Goal: Task Accomplishment & Management: Use online tool/utility

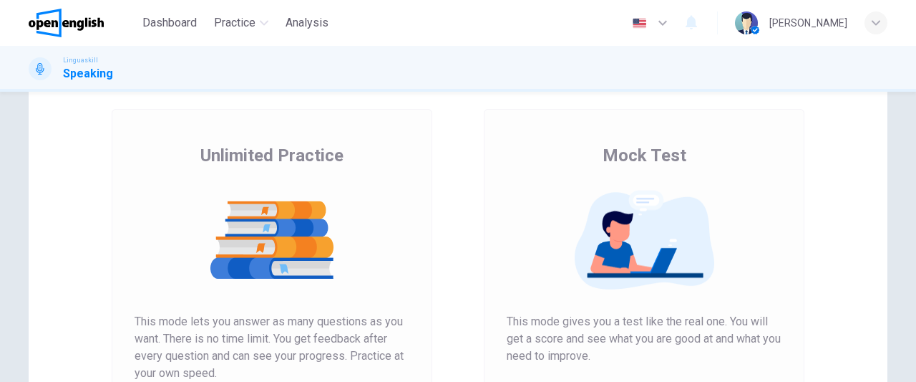
scroll to position [178, 0]
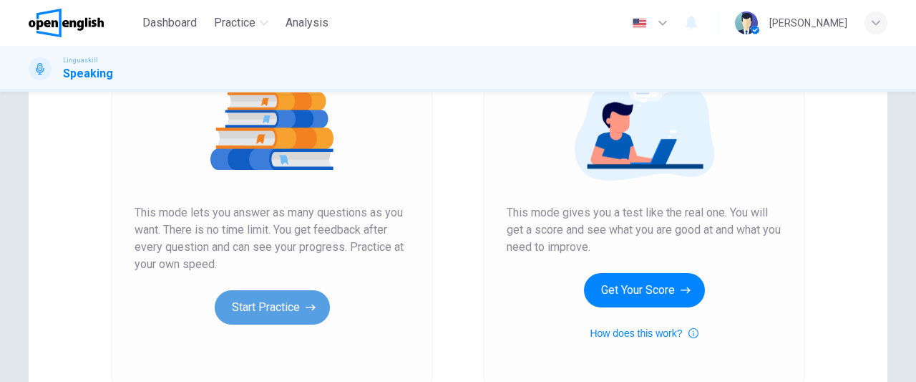
click at [299, 305] on button "Start Practice" at bounding box center [272, 307] width 115 height 34
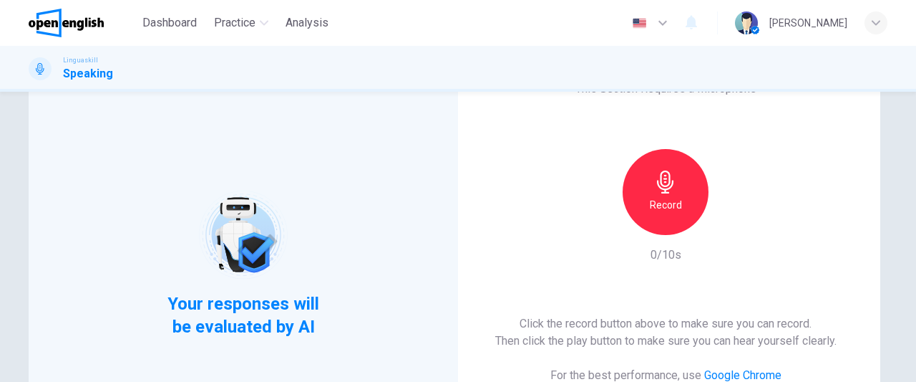
scroll to position [72, 0]
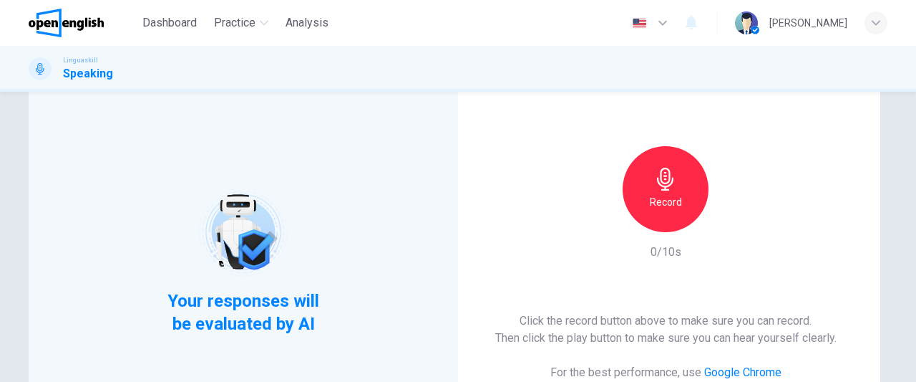
click at [684, 200] on div "Record" at bounding box center [666, 189] width 86 height 86
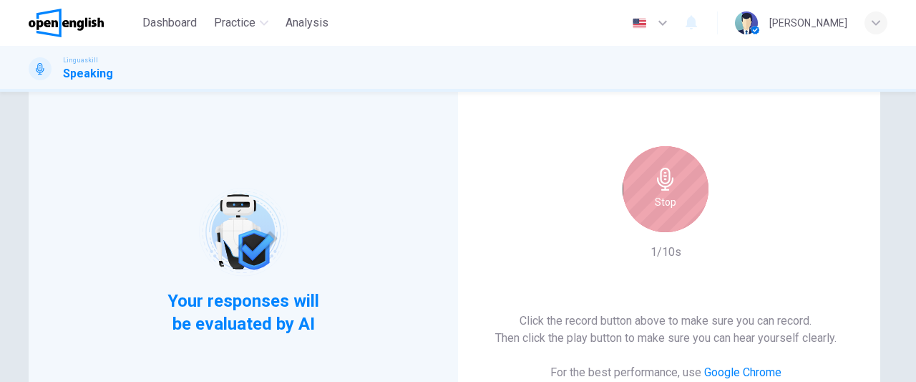
click at [660, 211] on div "Stop" at bounding box center [666, 189] width 86 height 86
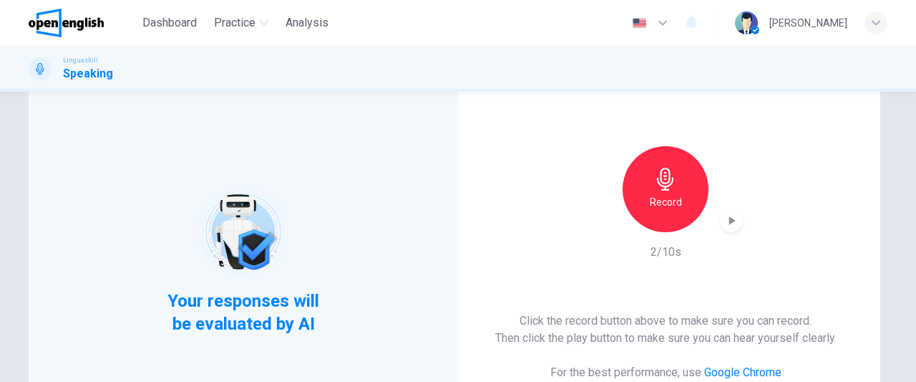
click at [661, 215] on div "Record" at bounding box center [666, 189] width 86 height 86
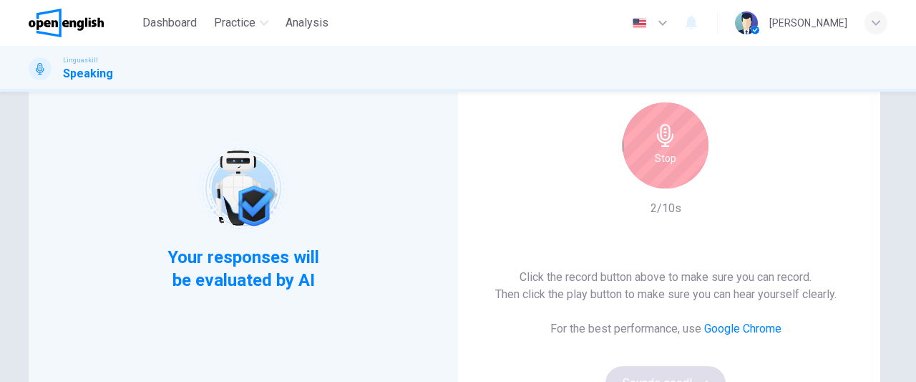
scroll to position [112, 0]
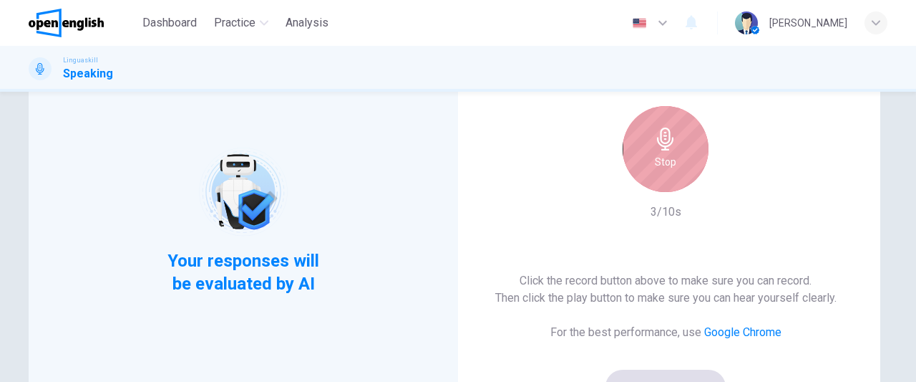
click at [669, 162] on h6 "Stop" at bounding box center [665, 161] width 21 height 17
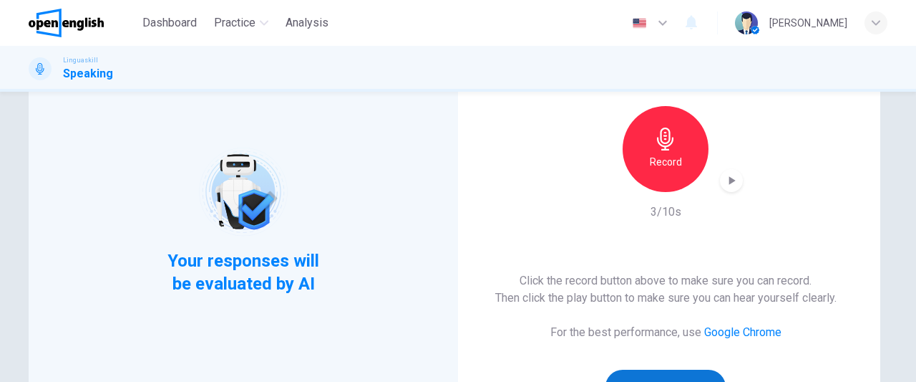
click at [690, 374] on button "Sounds good!" at bounding box center [666, 386] width 120 height 34
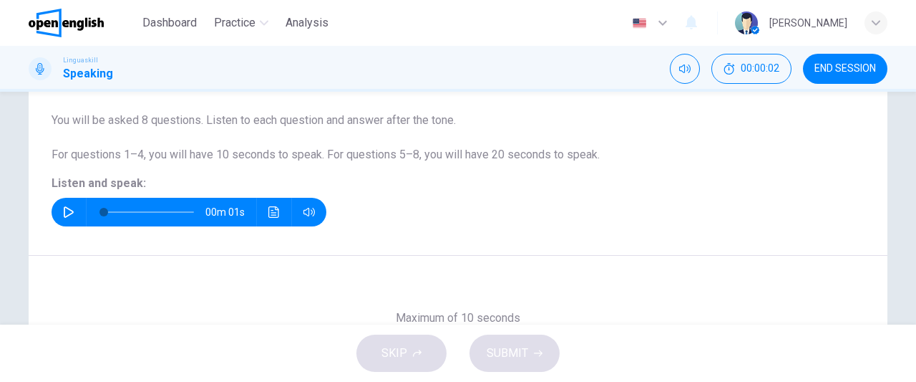
click at [64, 210] on icon "button" at bounding box center [68, 211] width 11 height 11
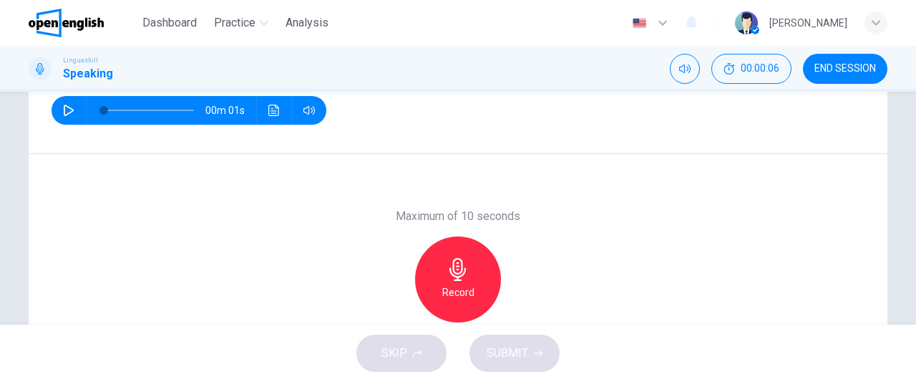
click at [464, 283] on h6 "Record" at bounding box center [458, 291] width 32 height 17
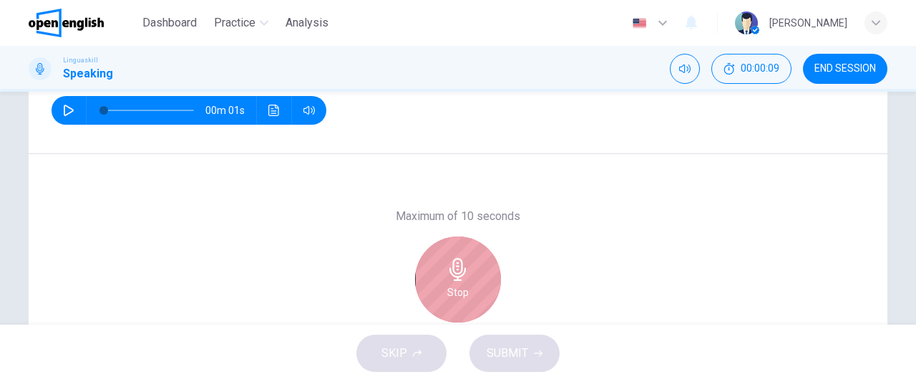
click at [464, 283] on h6 "Stop" at bounding box center [457, 291] width 21 height 17
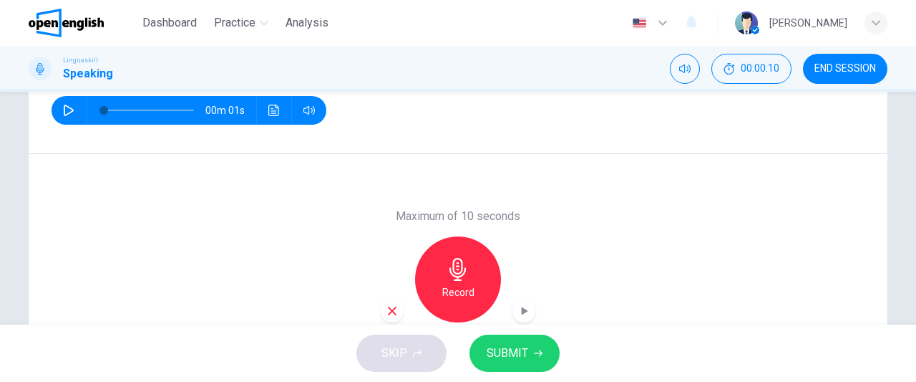
click at [501, 351] on span "SUBMIT" at bounding box center [508, 353] width 42 height 20
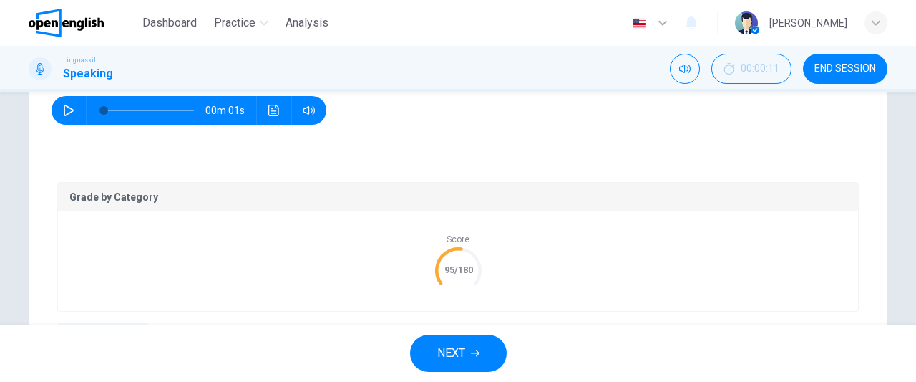
click at [464, 350] on span "NEXT" at bounding box center [451, 353] width 28 height 20
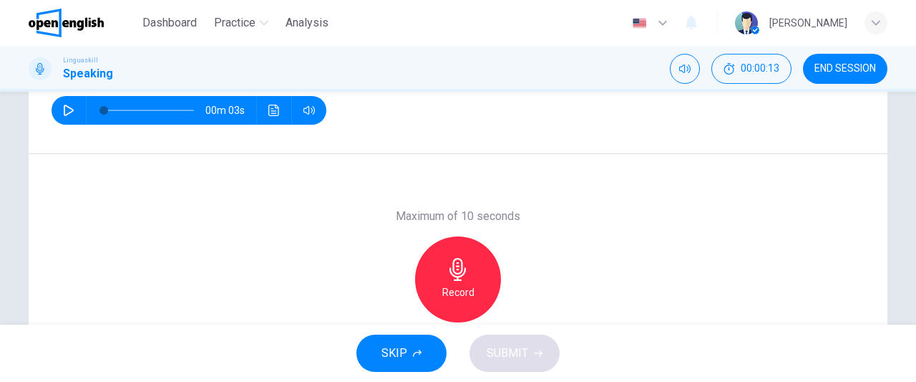
click at [59, 110] on button "button" at bounding box center [68, 110] width 23 height 29
click at [460, 284] on h6 "Record" at bounding box center [458, 291] width 32 height 17
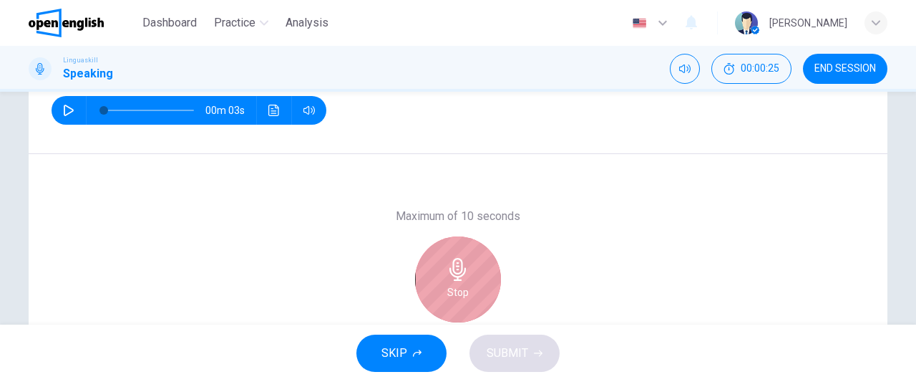
click at [460, 284] on h6 "Stop" at bounding box center [457, 291] width 21 height 17
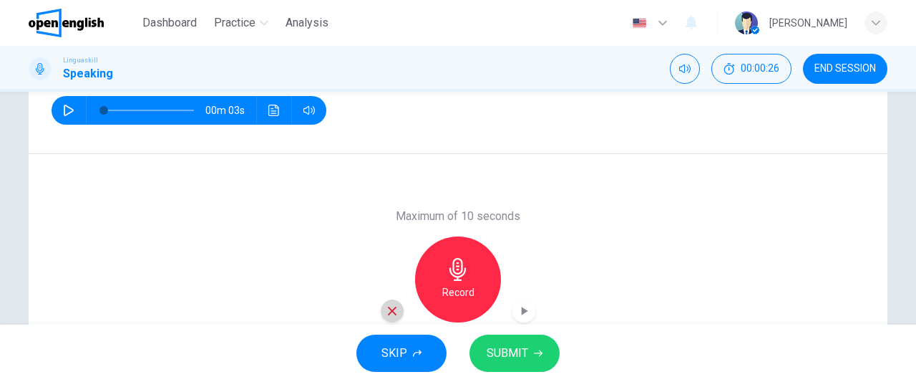
click at [390, 311] on icon "button" at bounding box center [392, 310] width 9 height 9
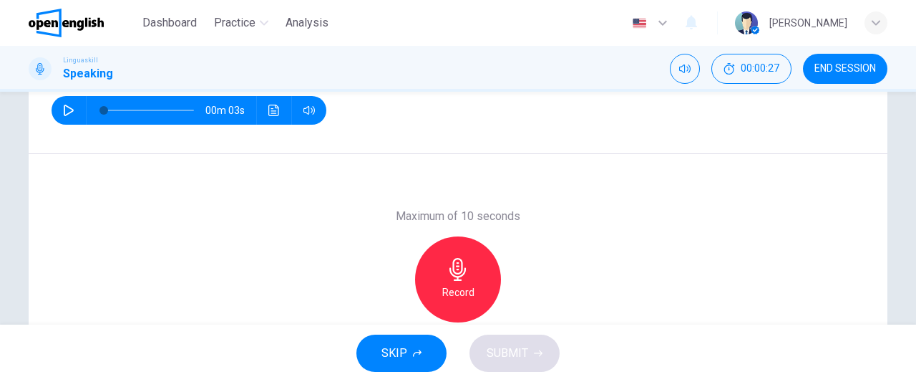
click at [460, 294] on h6 "Record" at bounding box center [458, 291] width 32 height 17
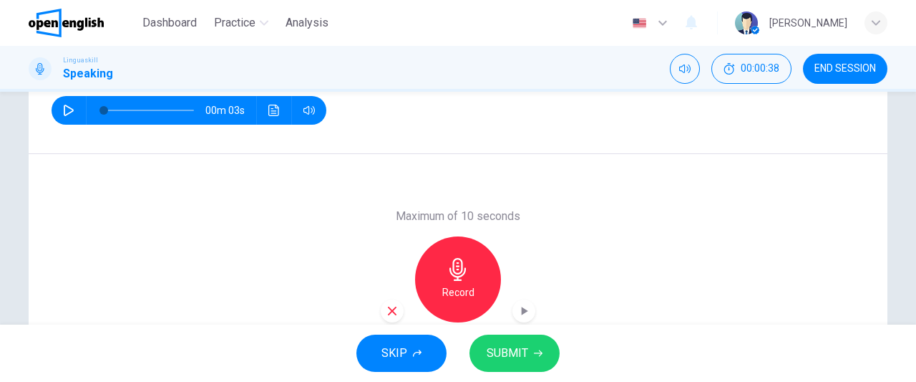
click at [386, 308] on icon "button" at bounding box center [392, 310] width 13 height 13
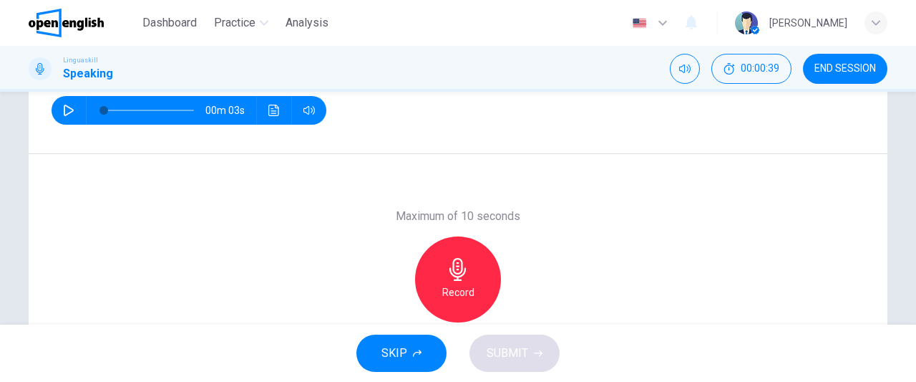
click at [442, 300] on div "Record" at bounding box center [458, 279] width 86 height 86
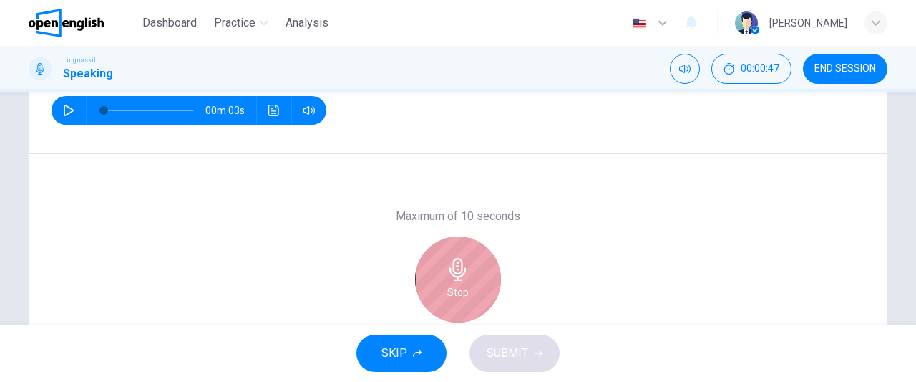
click at [442, 300] on div "Stop" at bounding box center [458, 279] width 86 height 86
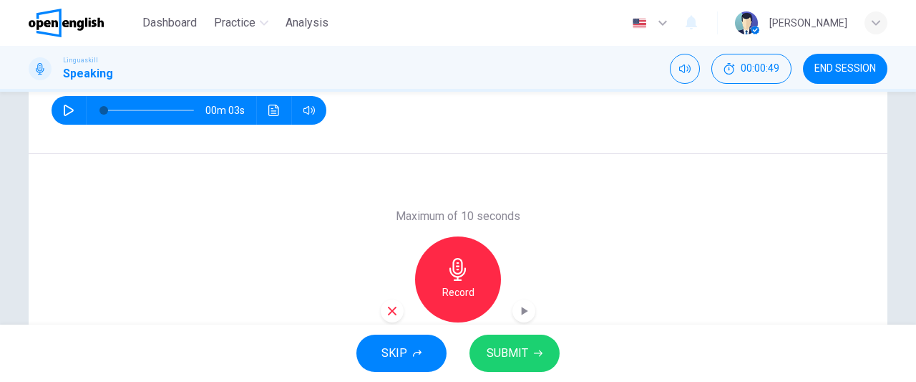
scroll to position [289, 0]
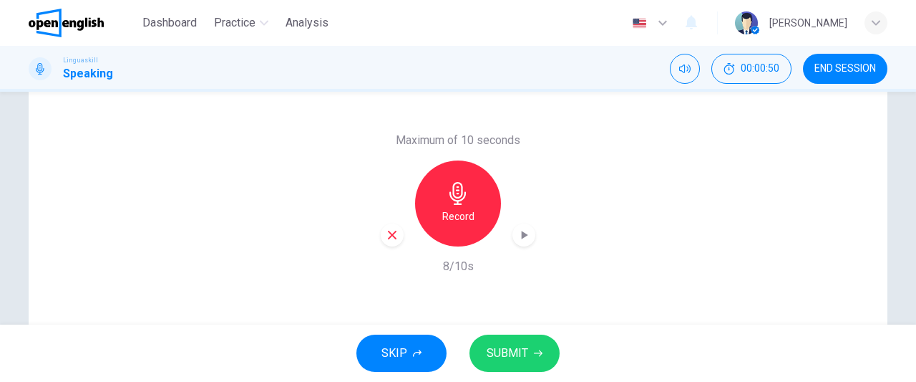
click at [511, 351] on span "SUBMIT" at bounding box center [508, 353] width 42 height 20
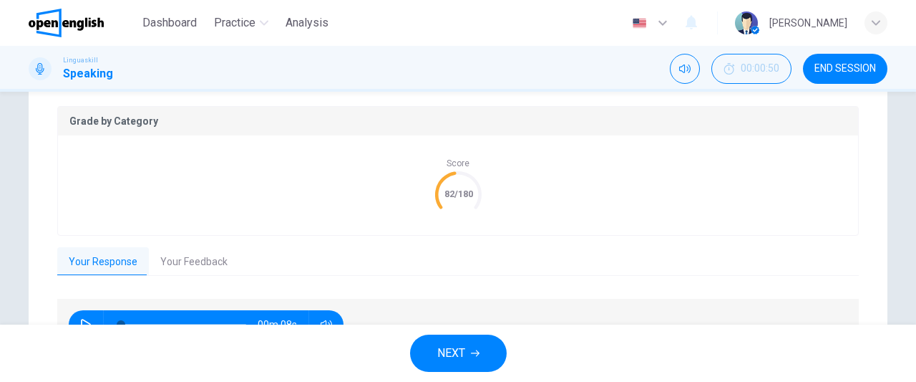
click at [215, 263] on button "Your Feedback" at bounding box center [194, 262] width 90 height 30
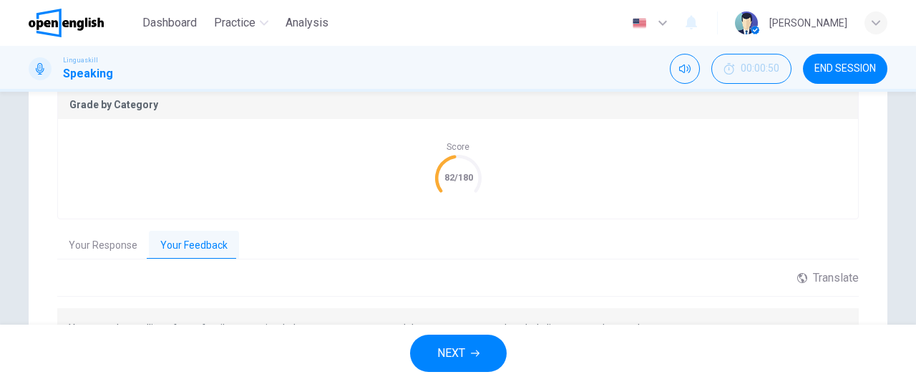
scroll to position [409, 0]
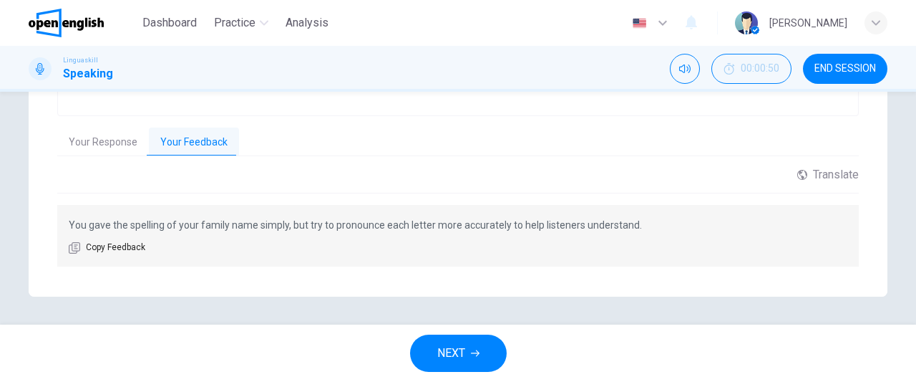
click at [465, 361] on span "NEXT" at bounding box center [451, 353] width 28 height 20
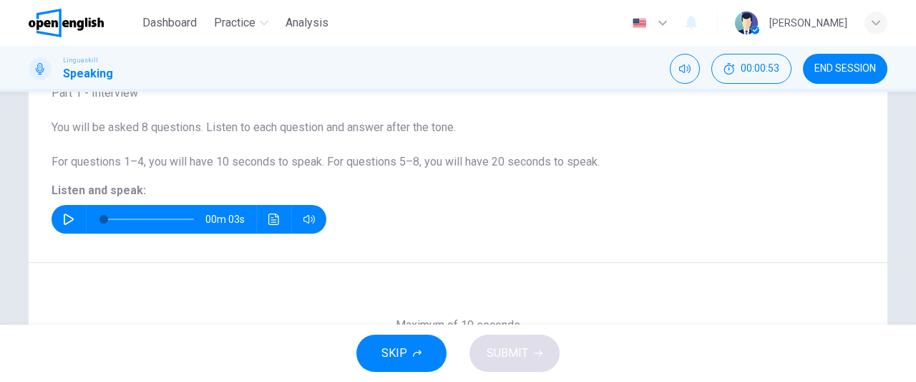
scroll to position [106, 0]
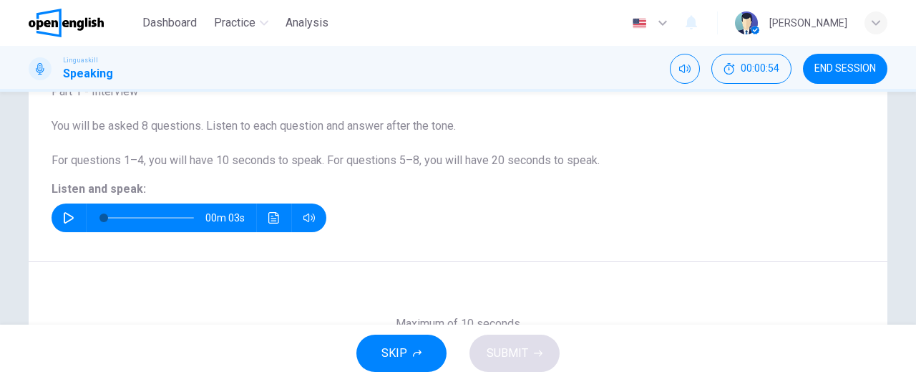
click at [63, 220] on icon "button" at bounding box center [68, 217] width 11 height 11
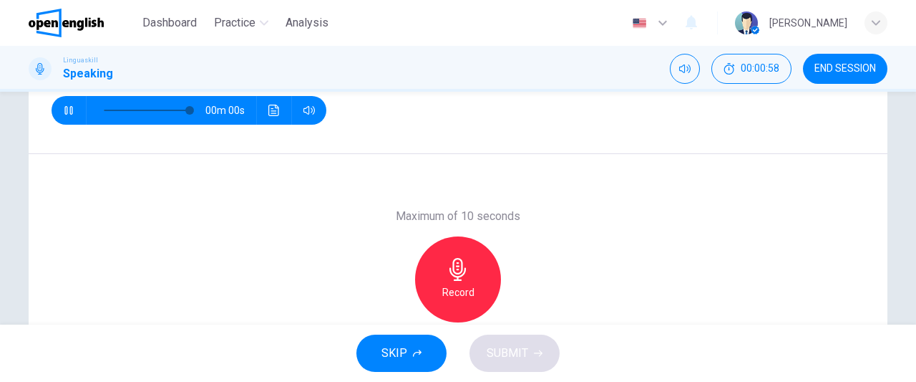
type input "*"
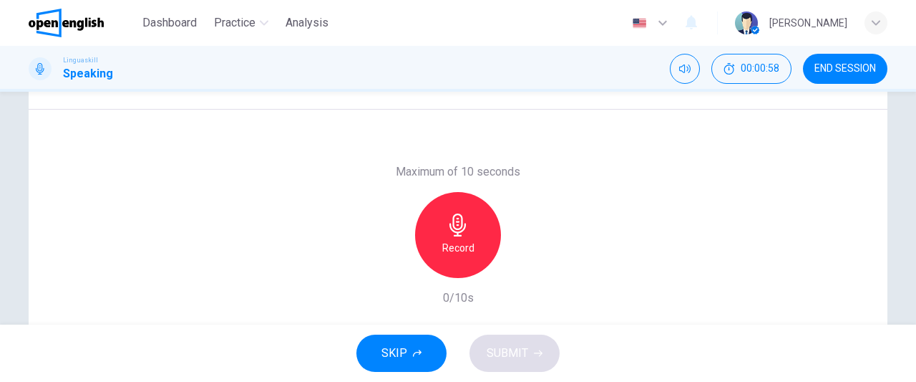
scroll to position [261, 0]
click at [450, 248] on h6 "Record" at bounding box center [458, 244] width 32 height 17
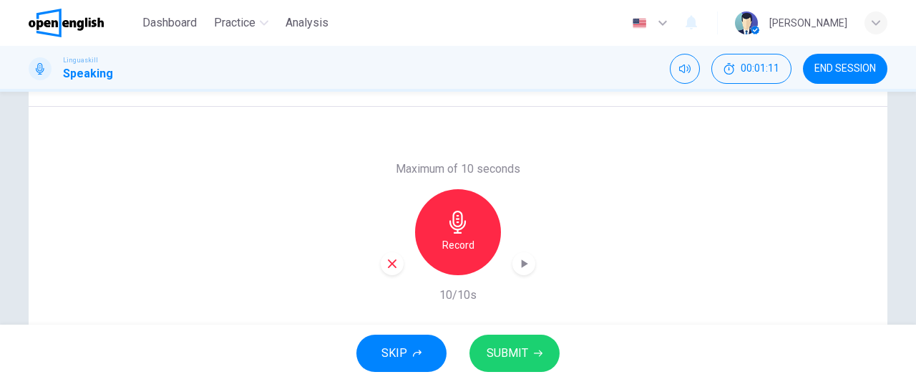
click at [392, 264] on icon "button" at bounding box center [392, 263] width 13 height 13
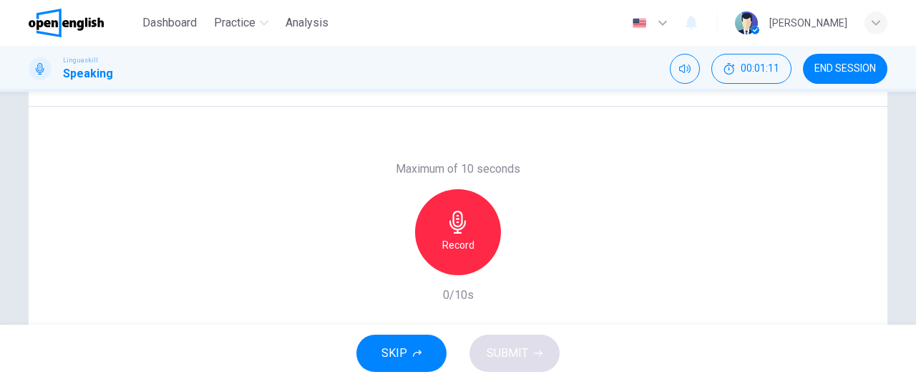
click at [458, 261] on div "Record" at bounding box center [458, 232] width 86 height 86
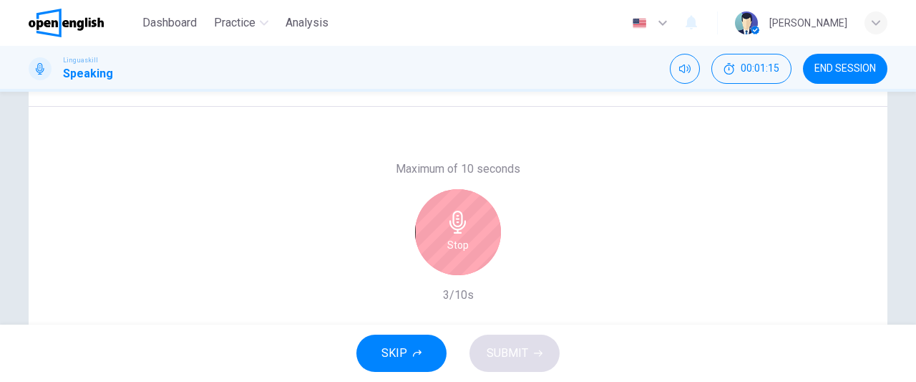
click at [431, 253] on div "Stop" at bounding box center [458, 232] width 86 height 86
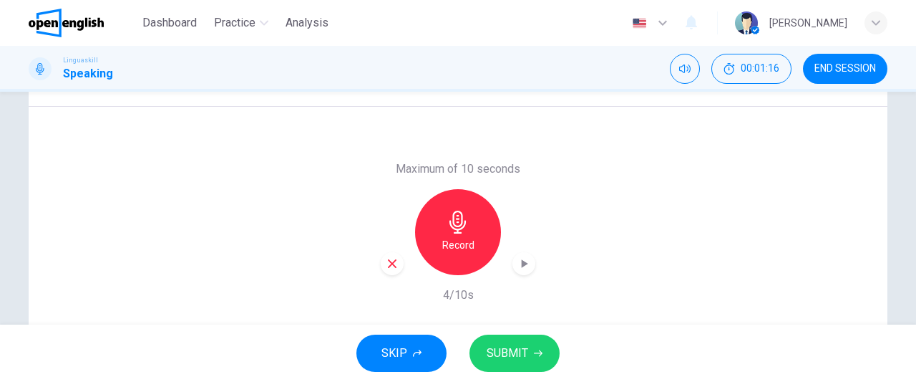
click at [387, 261] on icon "button" at bounding box center [392, 263] width 13 height 13
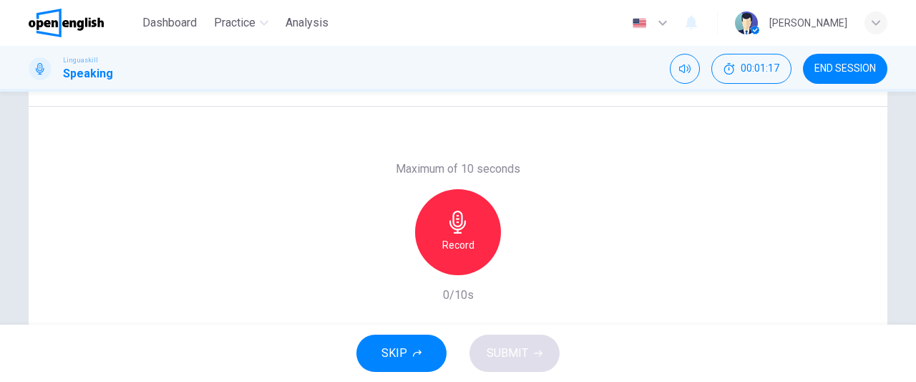
click at [442, 249] on h6 "Record" at bounding box center [458, 244] width 32 height 17
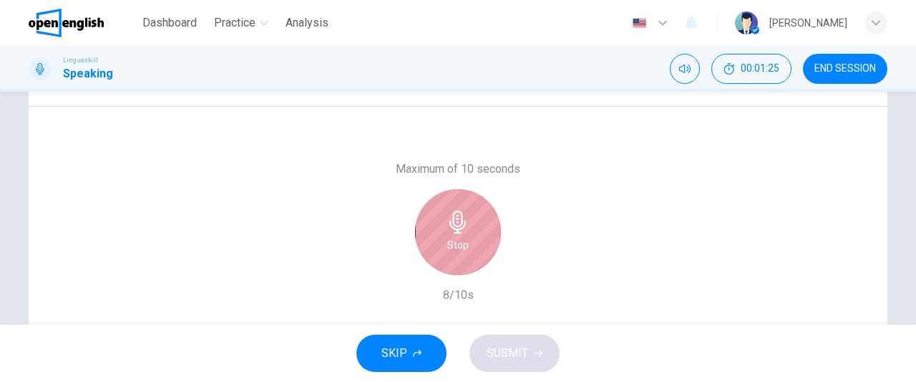
click at [440, 249] on div "Stop" at bounding box center [458, 232] width 86 height 86
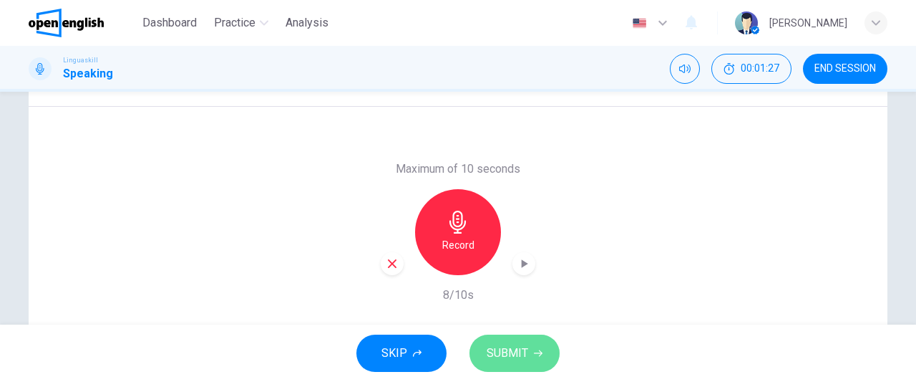
click at [510, 346] on span "SUBMIT" at bounding box center [508, 353] width 42 height 20
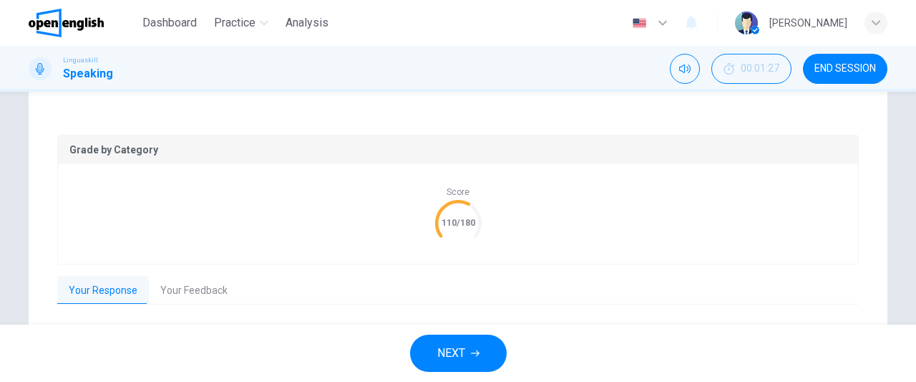
click at [717, 212] on div "Score 110/180" at bounding box center [458, 213] width 800 height 99
click at [187, 280] on button "Your Feedback" at bounding box center [194, 291] width 90 height 30
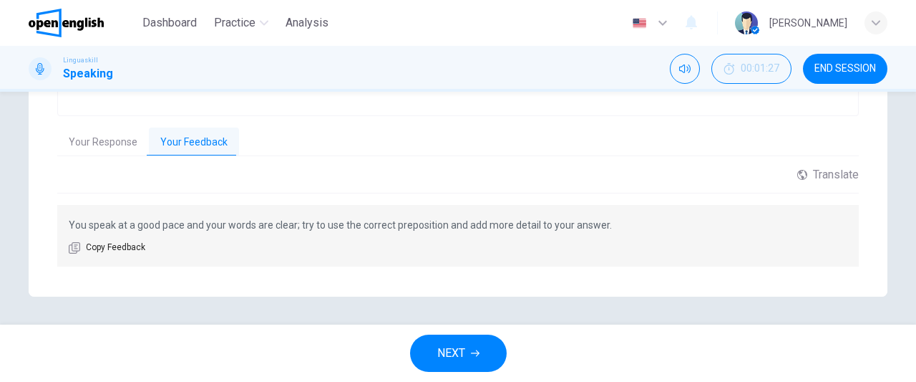
scroll to position [378, 0]
